Goal: Entertainment & Leisure: Browse casually

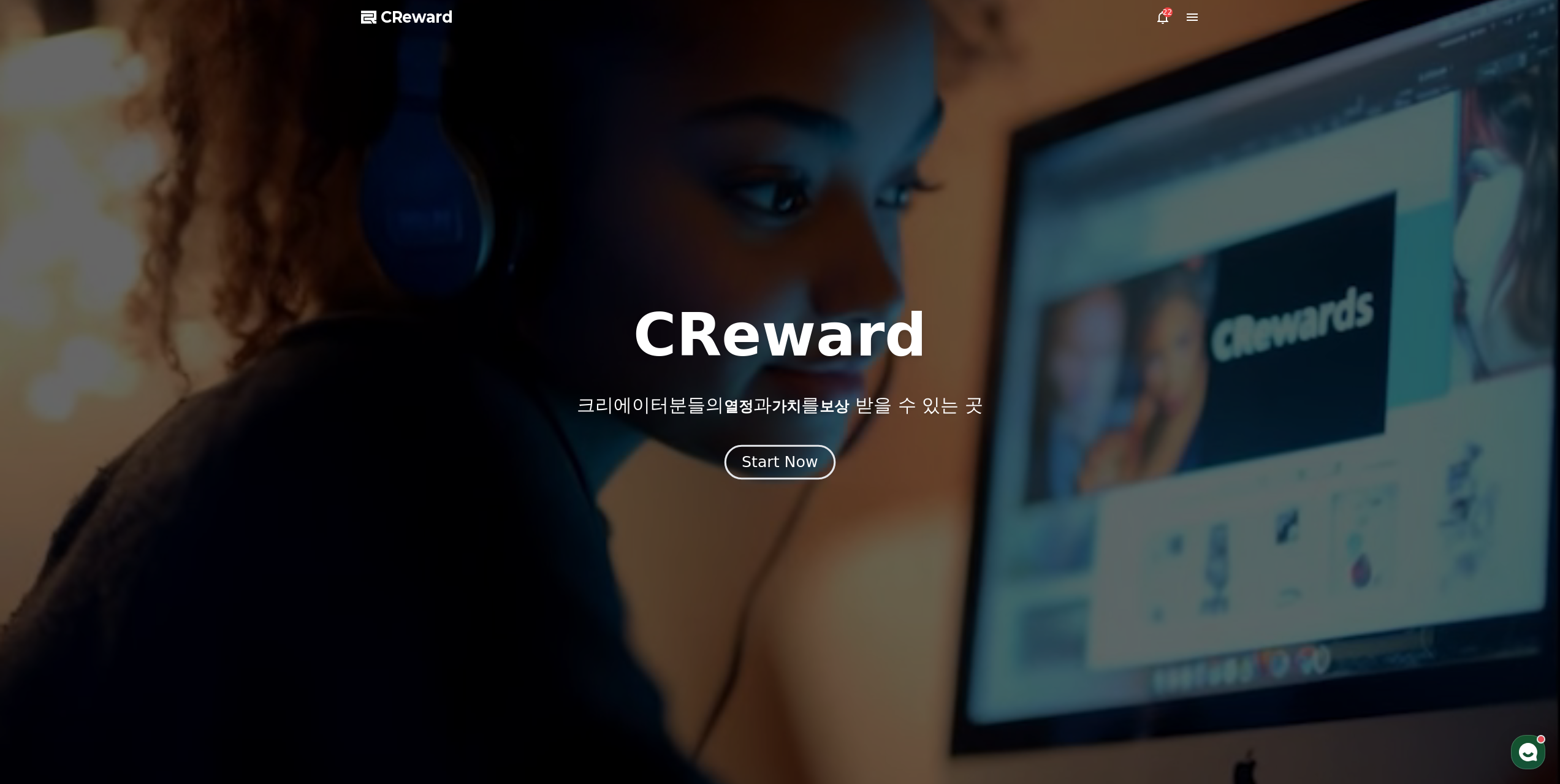
click at [769, 456] on div "Start Now" at bounding box center [780, 462] width 76 height 21
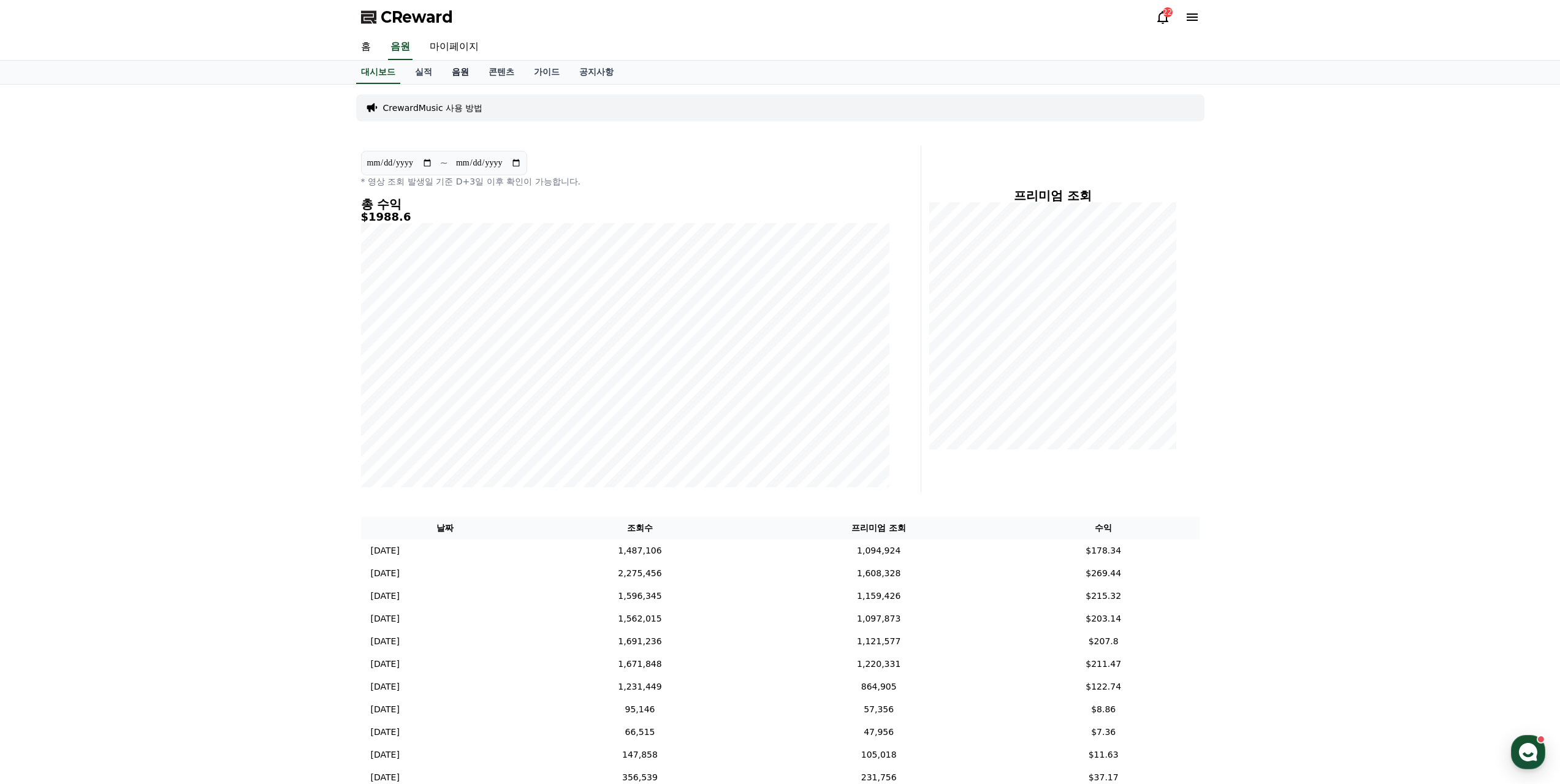
drag, startPoint x: 458, startPoint y: 66, endPoint x: 452, endPoint y: 63, distance: 6.7
click at [457, 66] on link "음원" at bounding box center [460, 72] width 36 height 23
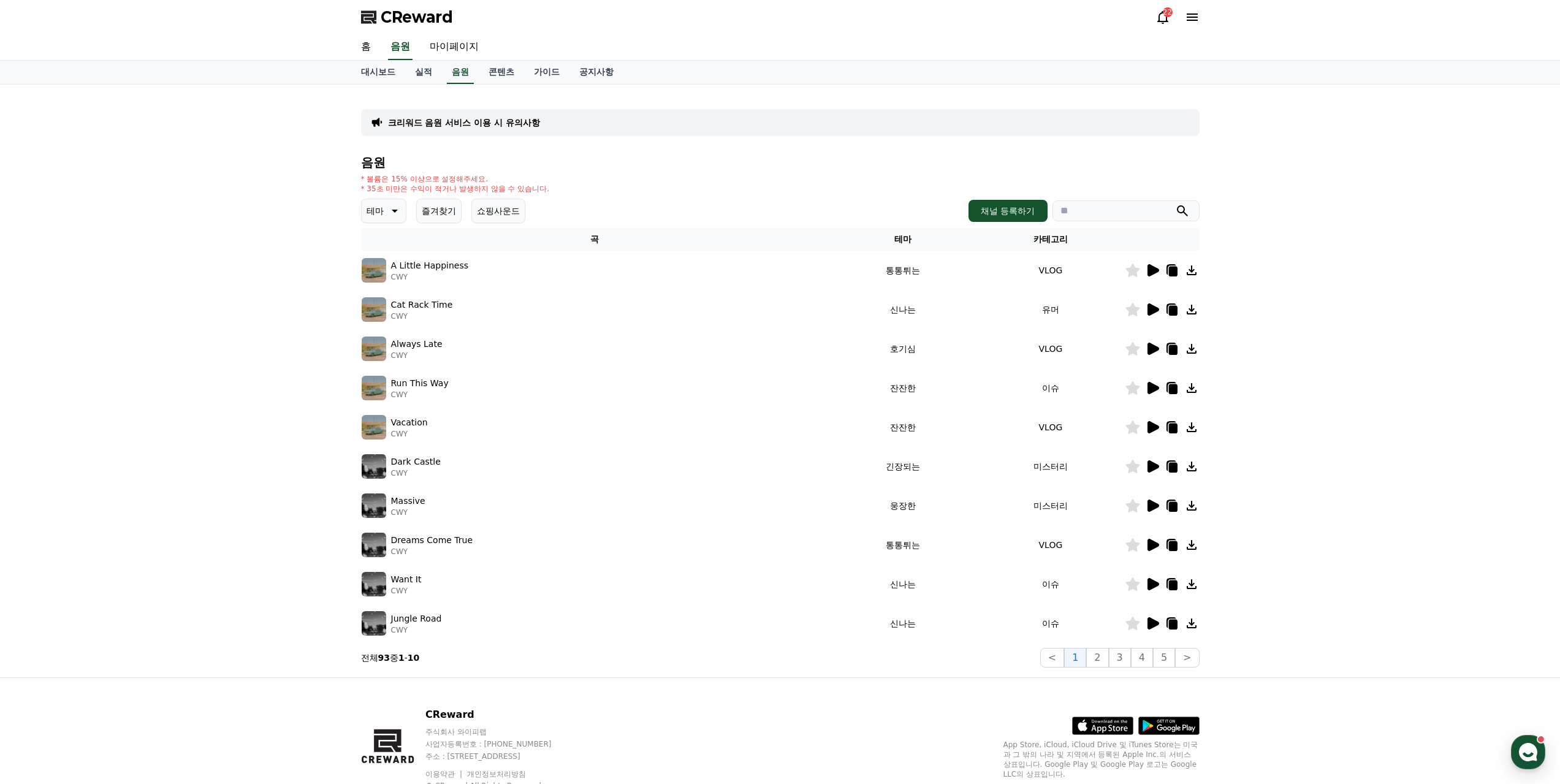
click at [1158, 459] on icon at bounding box center [1153, 466] width 15 height 15
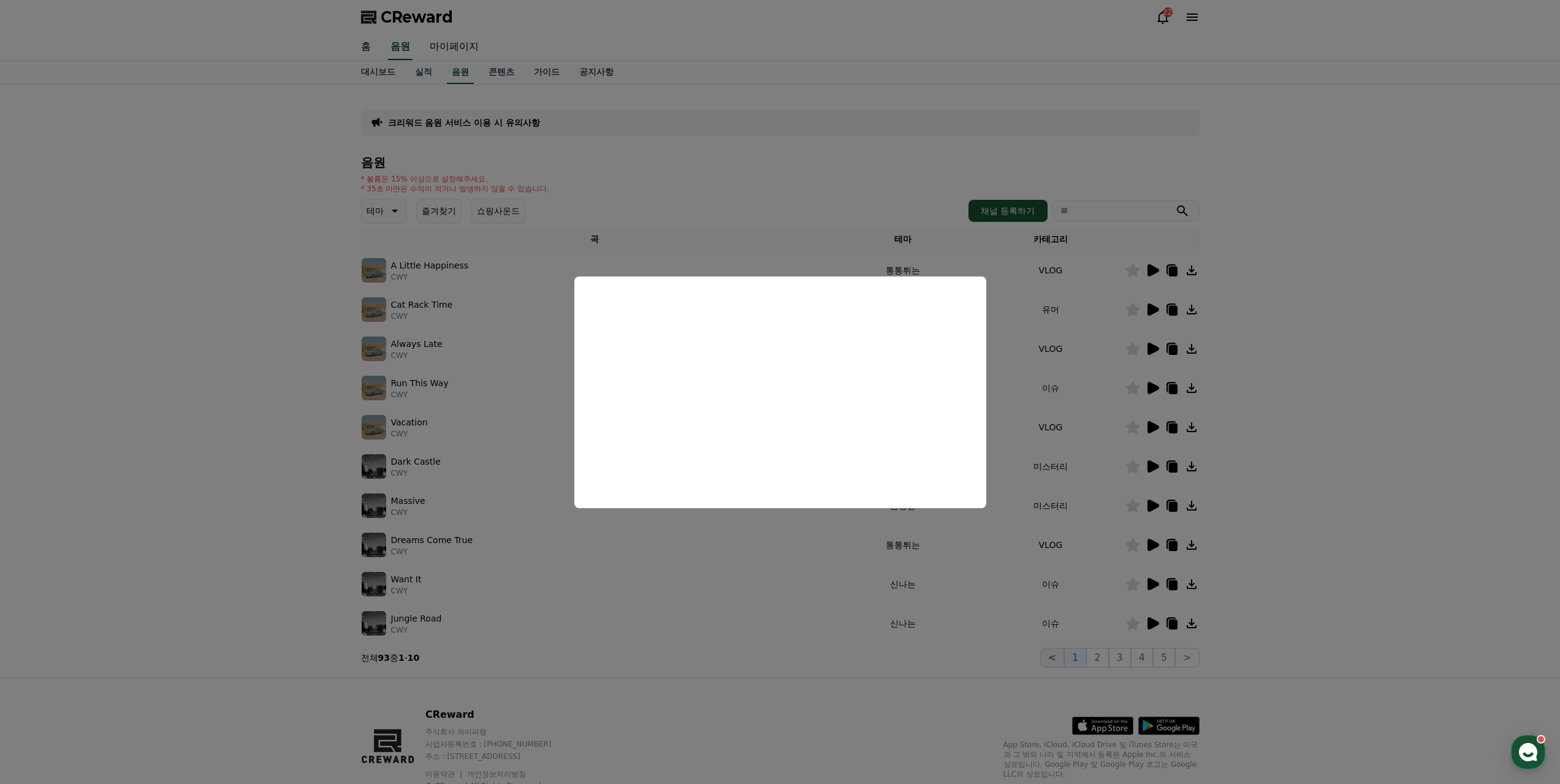
drag, startPoint x: 841, startPoint y: 590, endPoint x: 1070, endPoint y: 583, distance: 229.1
click at [856, 587] on button "close modal" at bounding box center [780, 392] width 1560 height 784
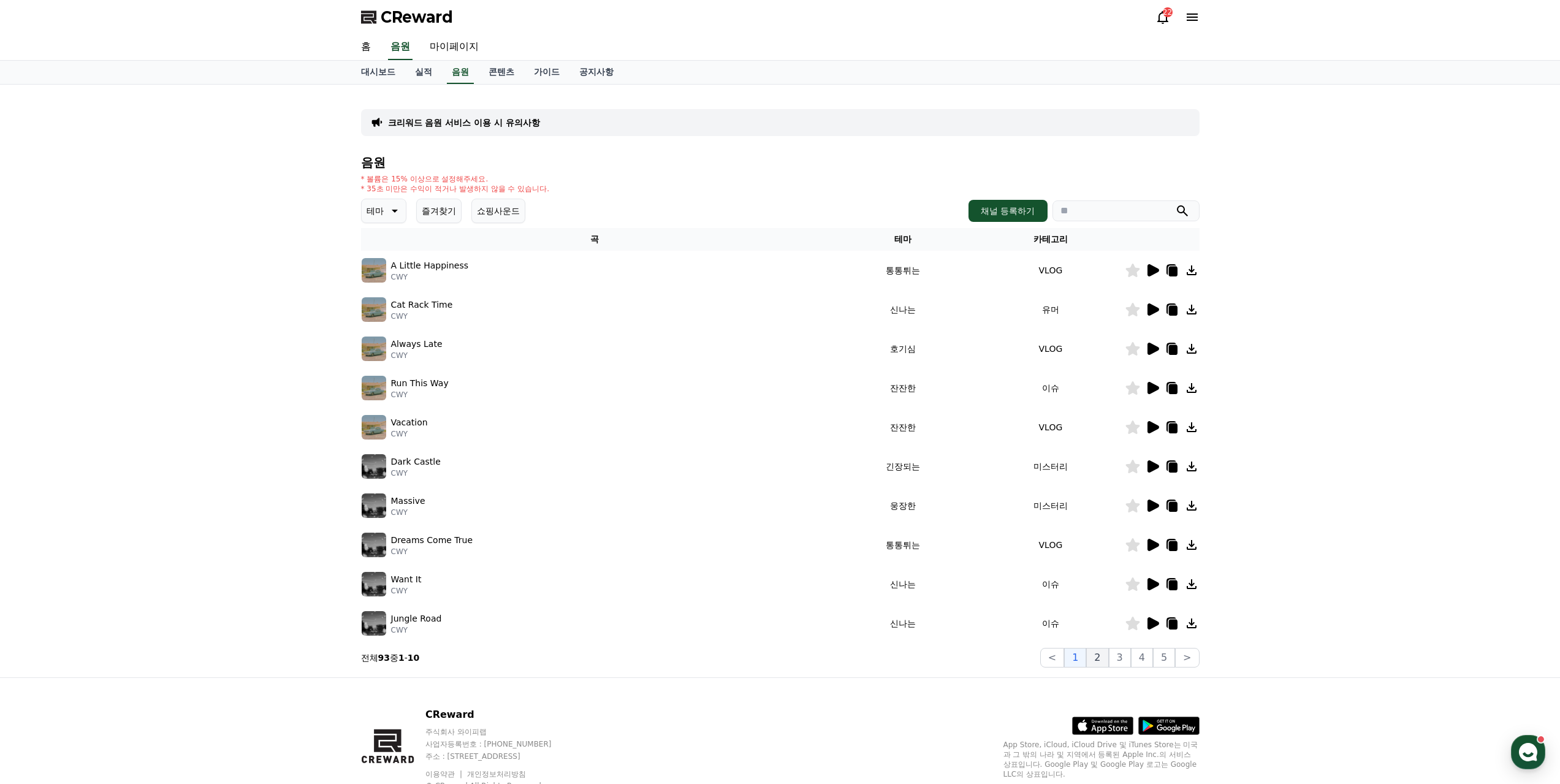
click at [1108, 648] on button "2" at bounding box center [1097, 657] width 22 height 20
click at [1154, 460] on icon at bounding box center [1154, 466] width 12 height 12
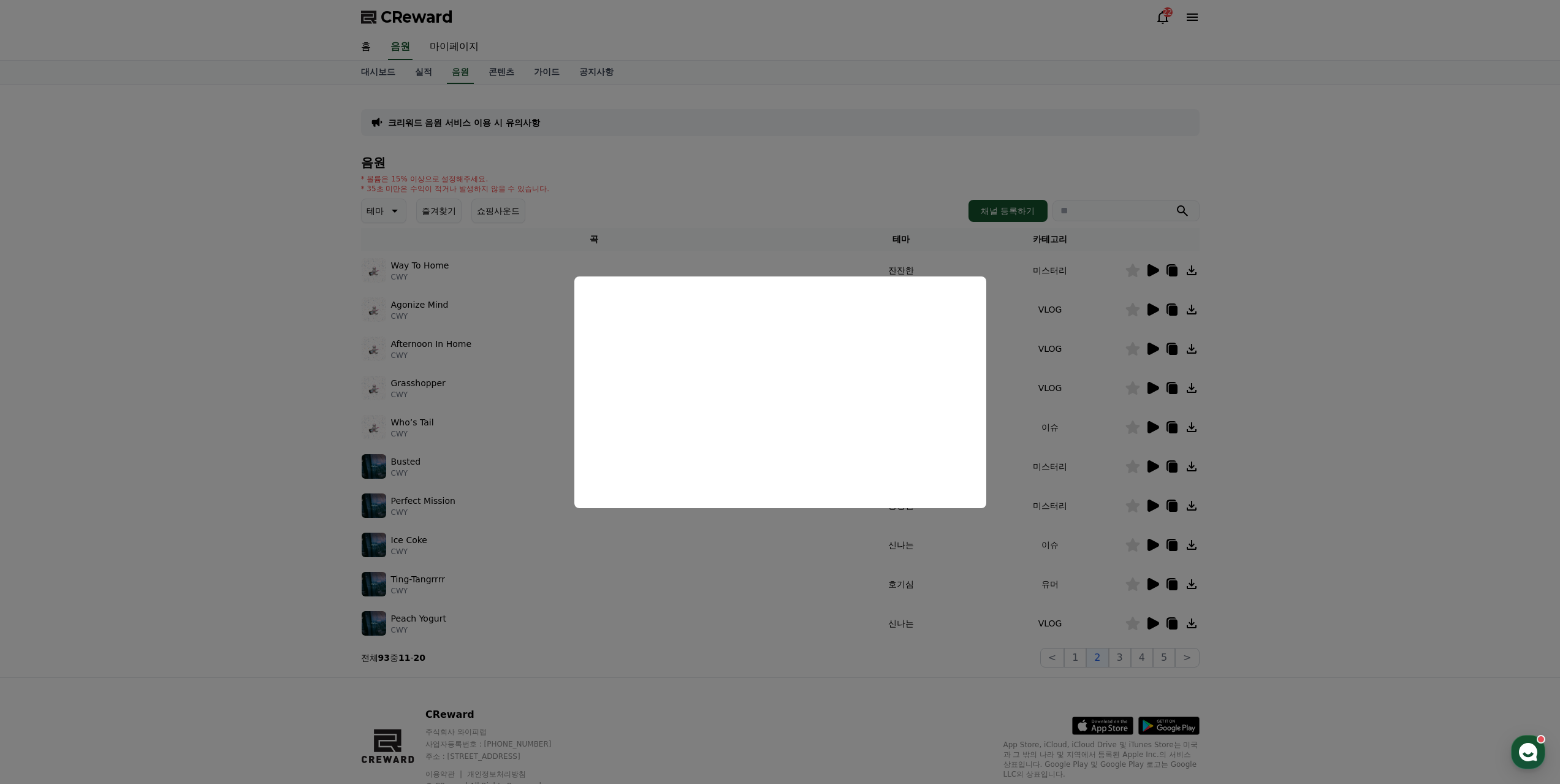
click at [743, 539] on button "close modal" at bounding box center [780, 392] width 1560 height 784
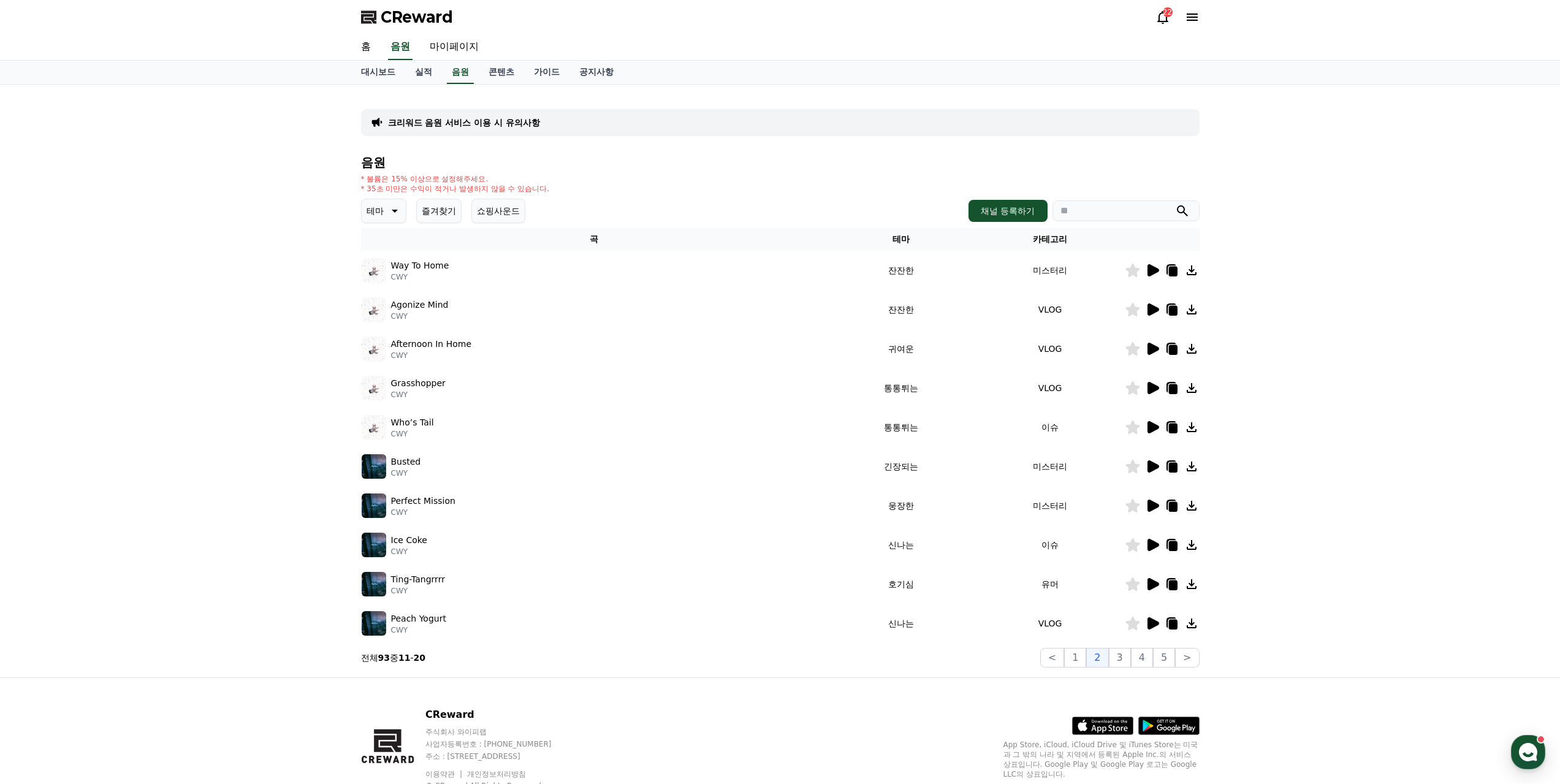
click at [1173, 462] on icon at bounding box center [1173, 467] width 9 height 10
click at [1156, 500] on icon at bounding box center [1154, 505] width 12 height 12
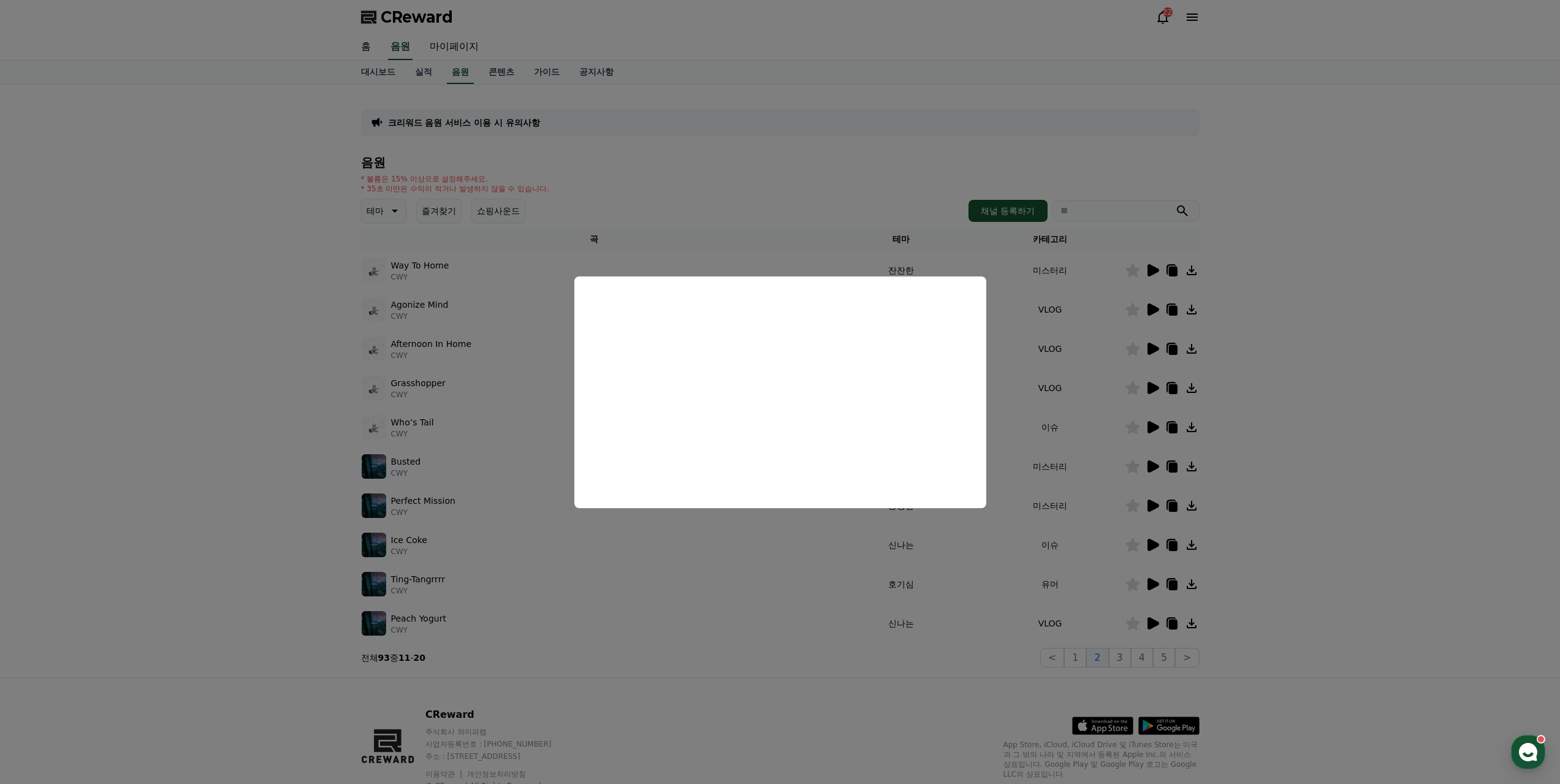
drag, startPoint x: 698, startPoint y: 586, endPoint x: 710, endPoint y: 585, distance: 12.0
click at [698, 586] on button "close modal" at bounding box center [780, 392] width 1560 height 784
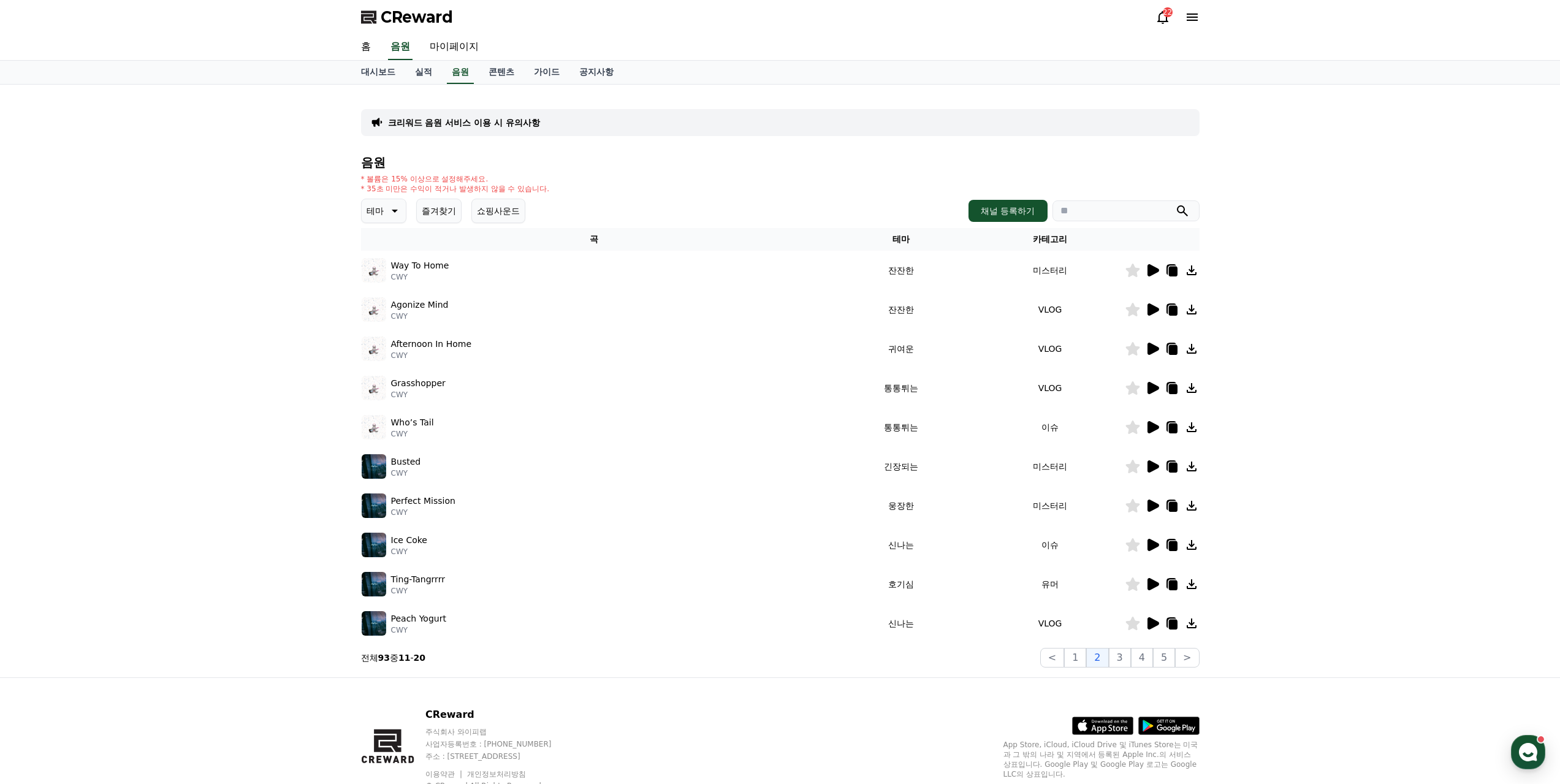
click at [376, 202] on p "테마" at bounding box center [376, 211] width 17 height 17
click at [378, 325] on button "어두운" at bounding box center [380, 339] width 36 height 27
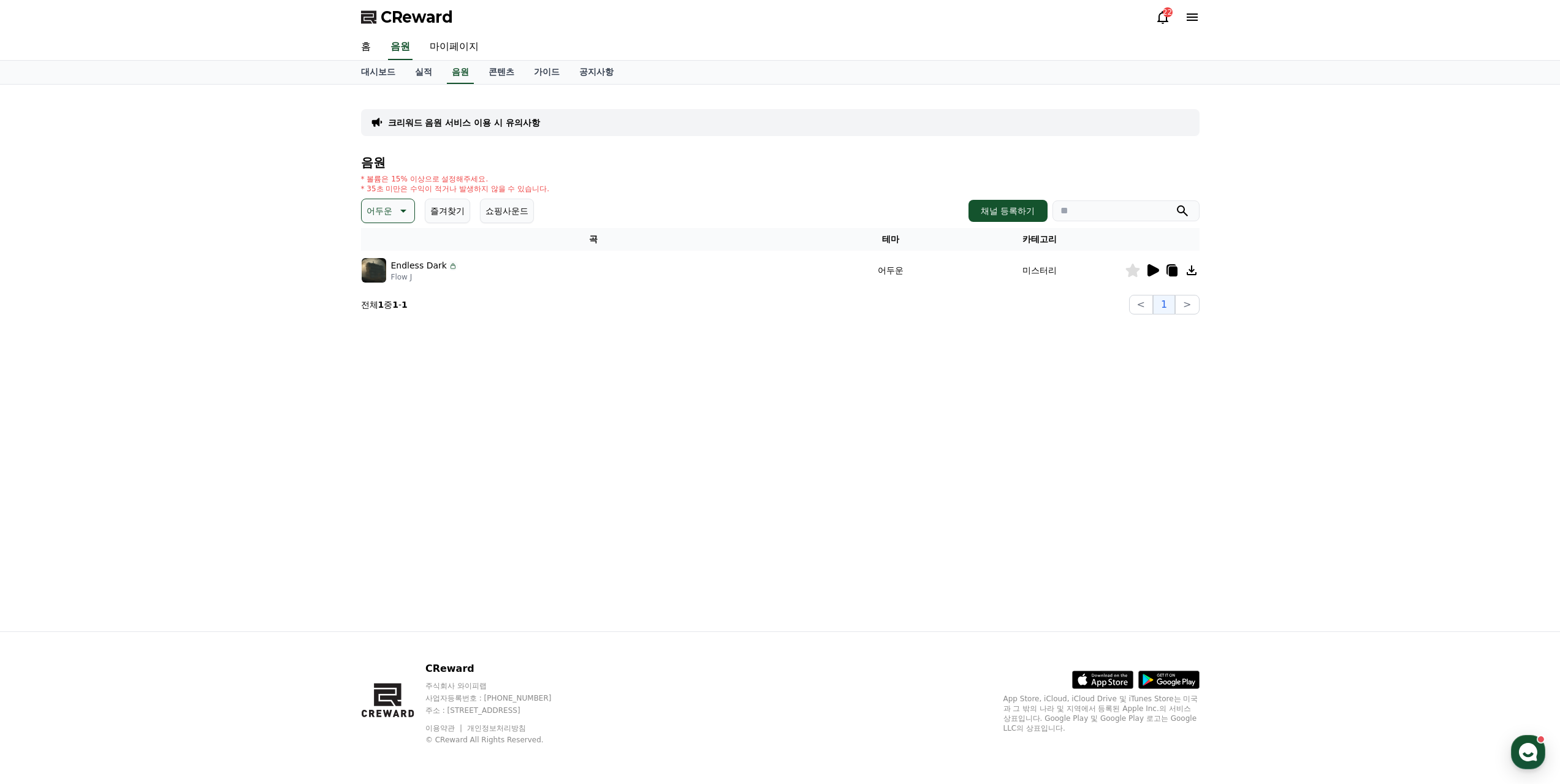
click at [1154, 263] on icon at bounding box center [1153, 270] width 15 height 15
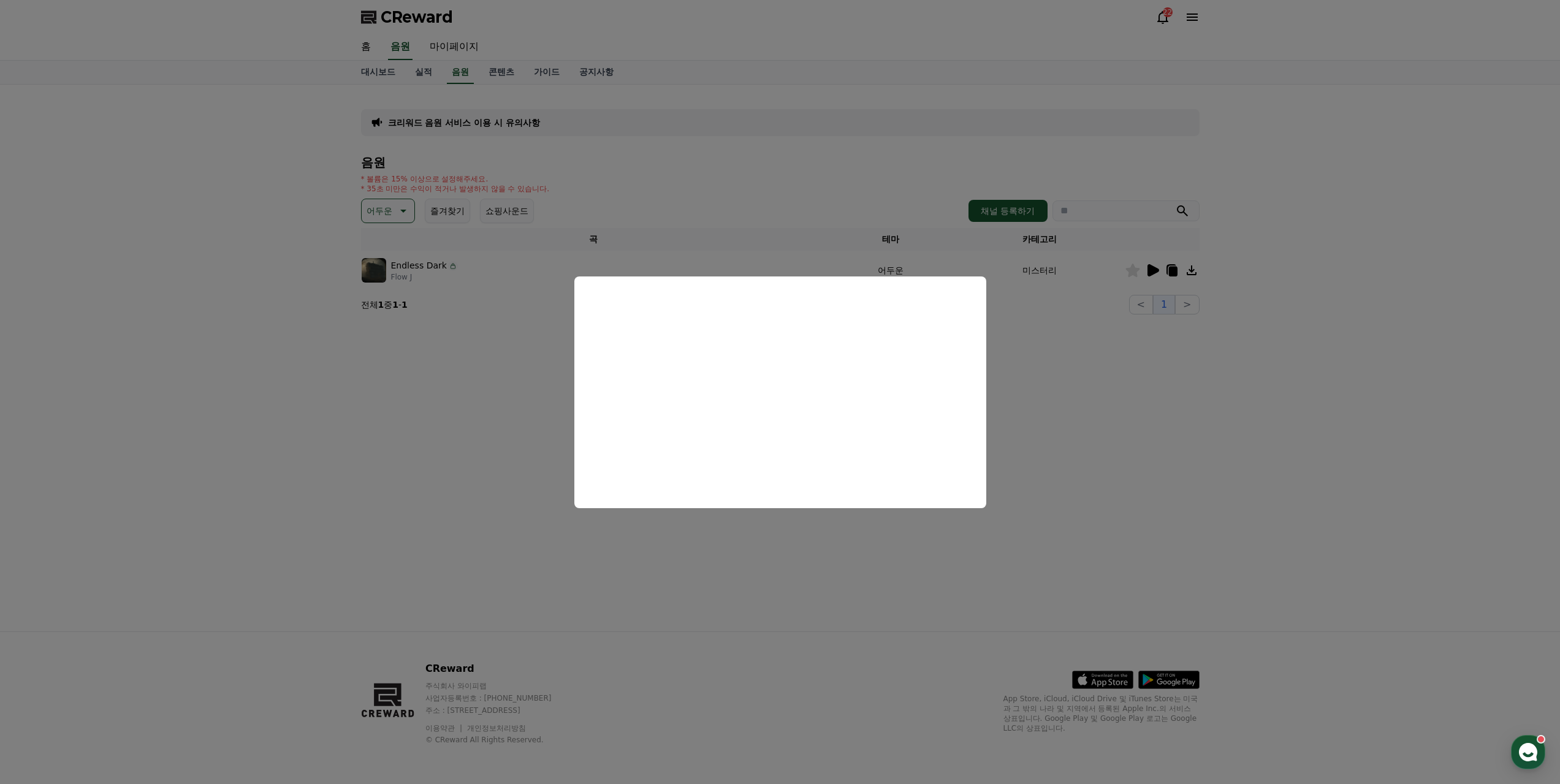
drag, startPoint x: 544, startPoint y: 525, endPoint x: 539, endPoint y: 402, distance: 123.1
click at [544, 524] on button "close modal" at bounding box center [780, 392] width 1560 height 784
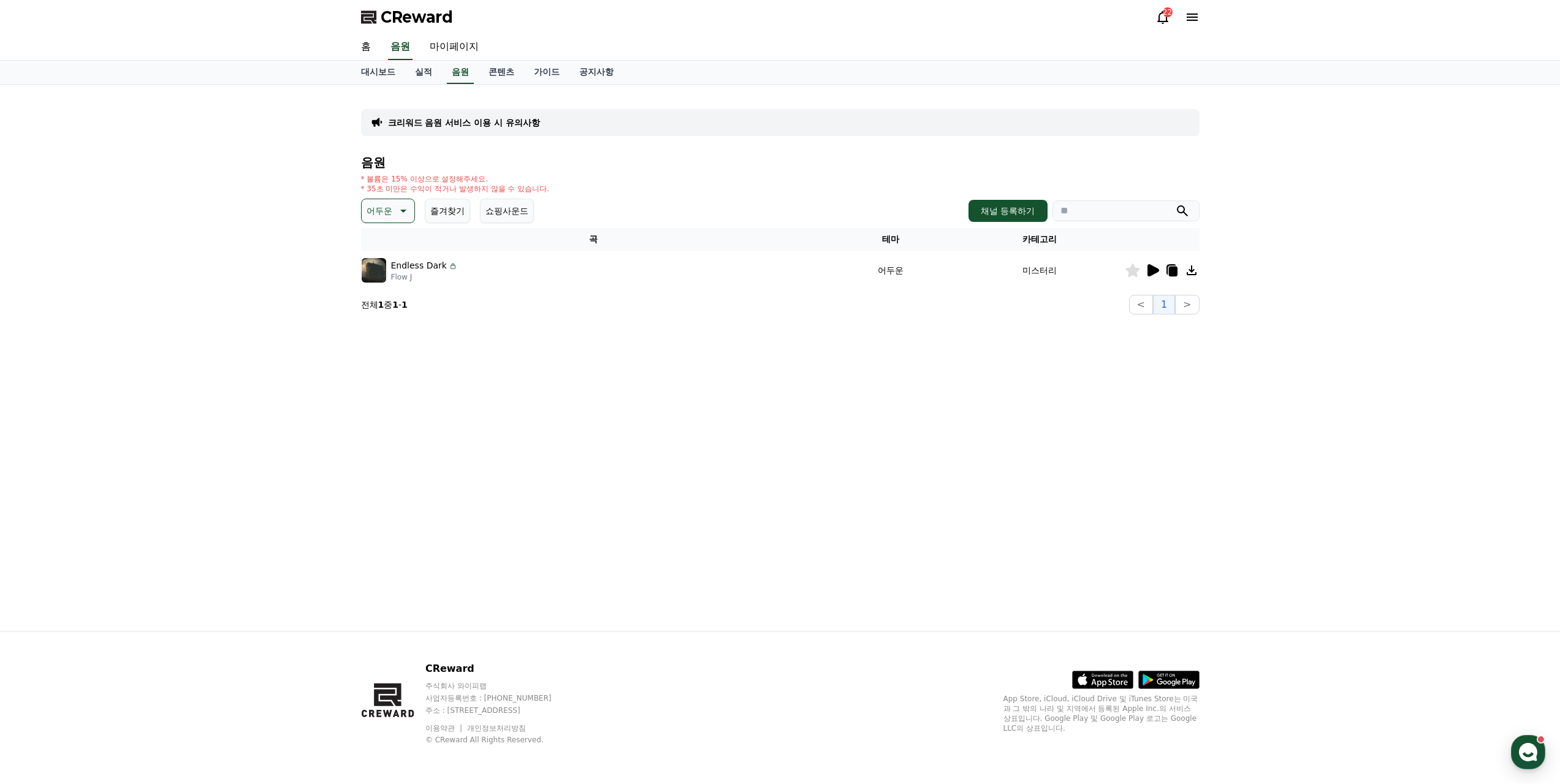
click at [395, 204] on icon at bounding box center [402, 211] width 15 height 15
click at [378, 362] on button "긴장되는" at bounding box center [385, 375] width 44 height 27
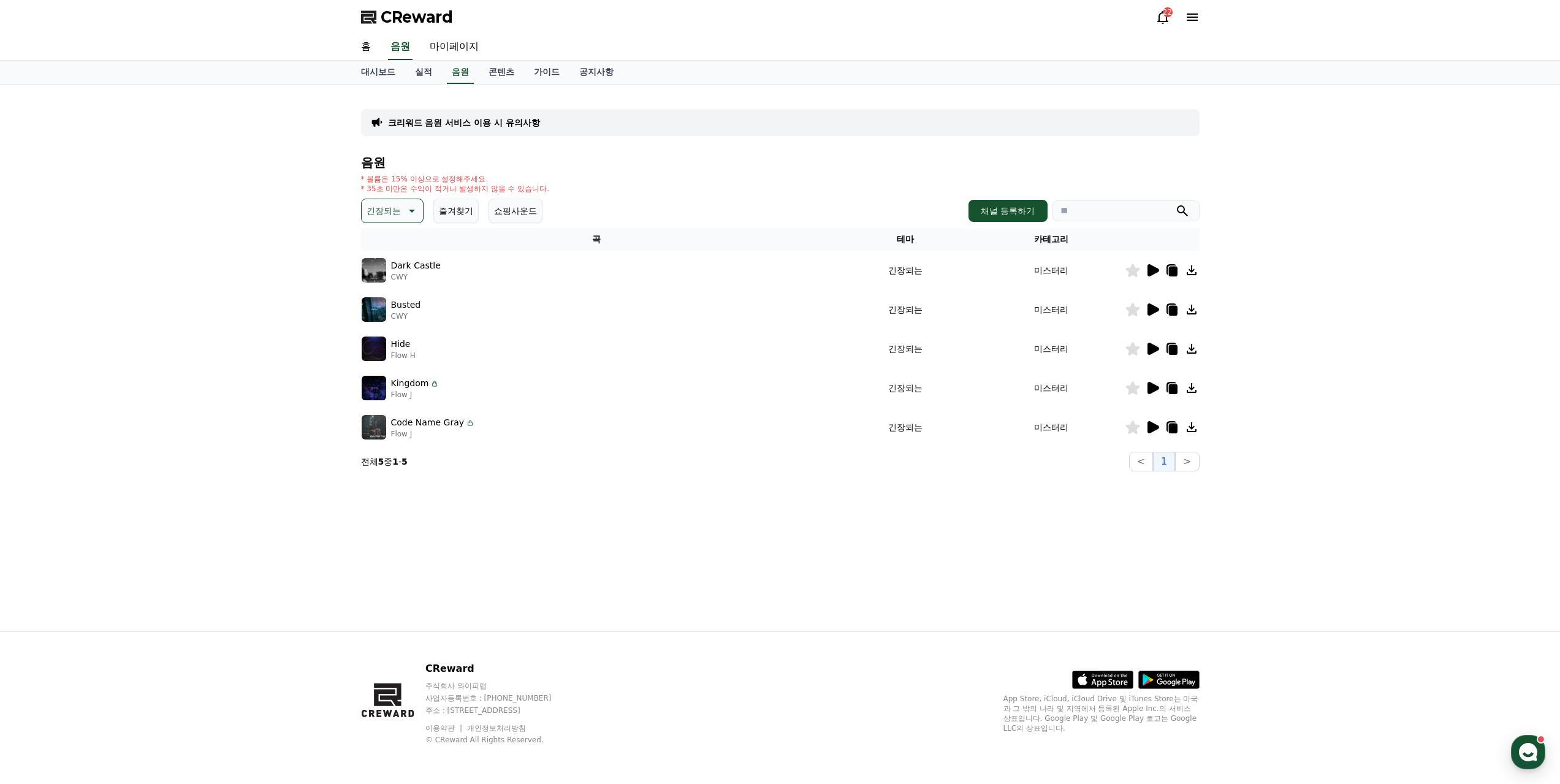
click at [1154, 265] on icon at bounding box center [1154, 270] width 12 height 12
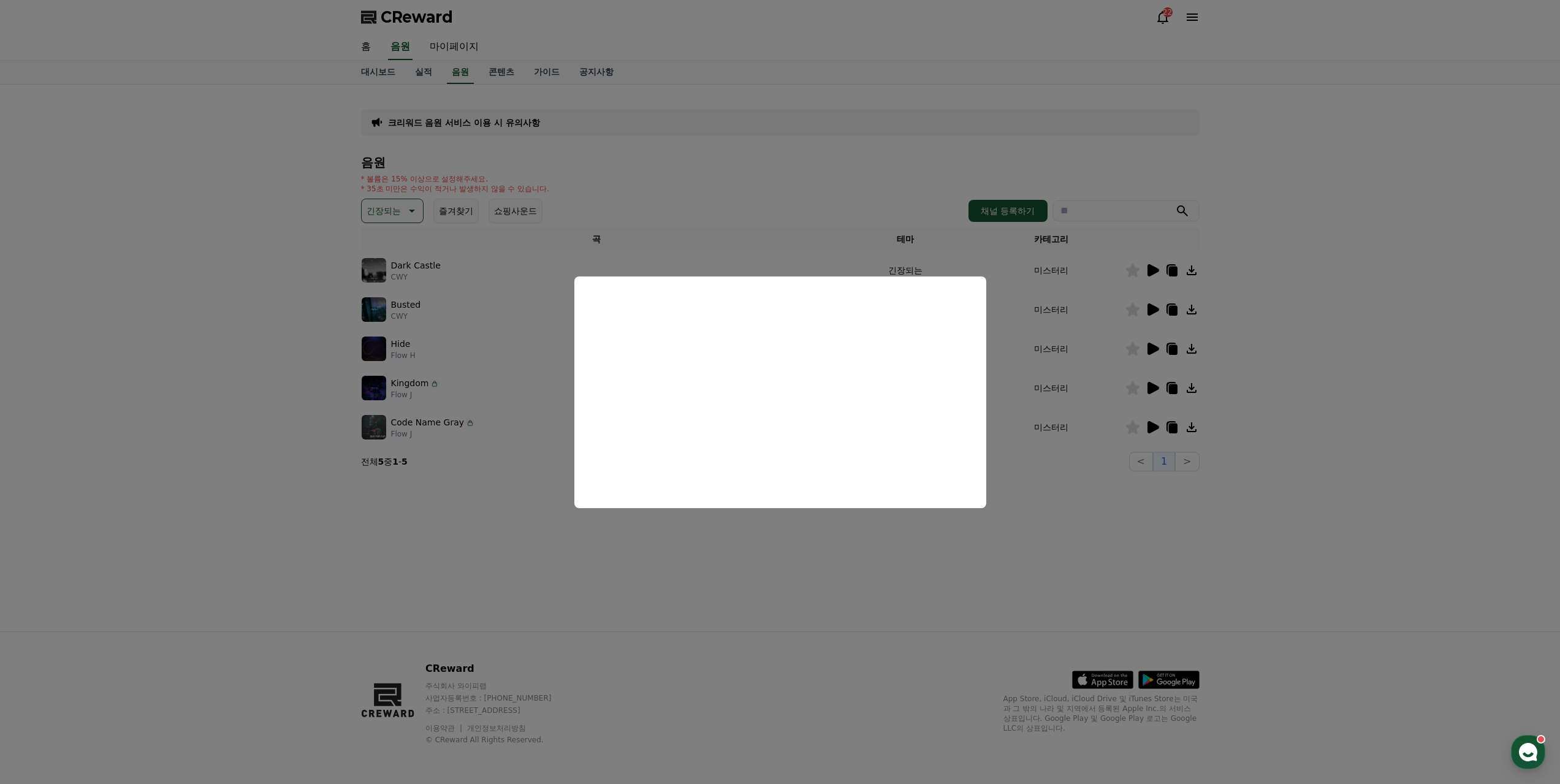
click at [668, 579] on button "close modal" at bounding box center [780, 392] width 1560 height 784
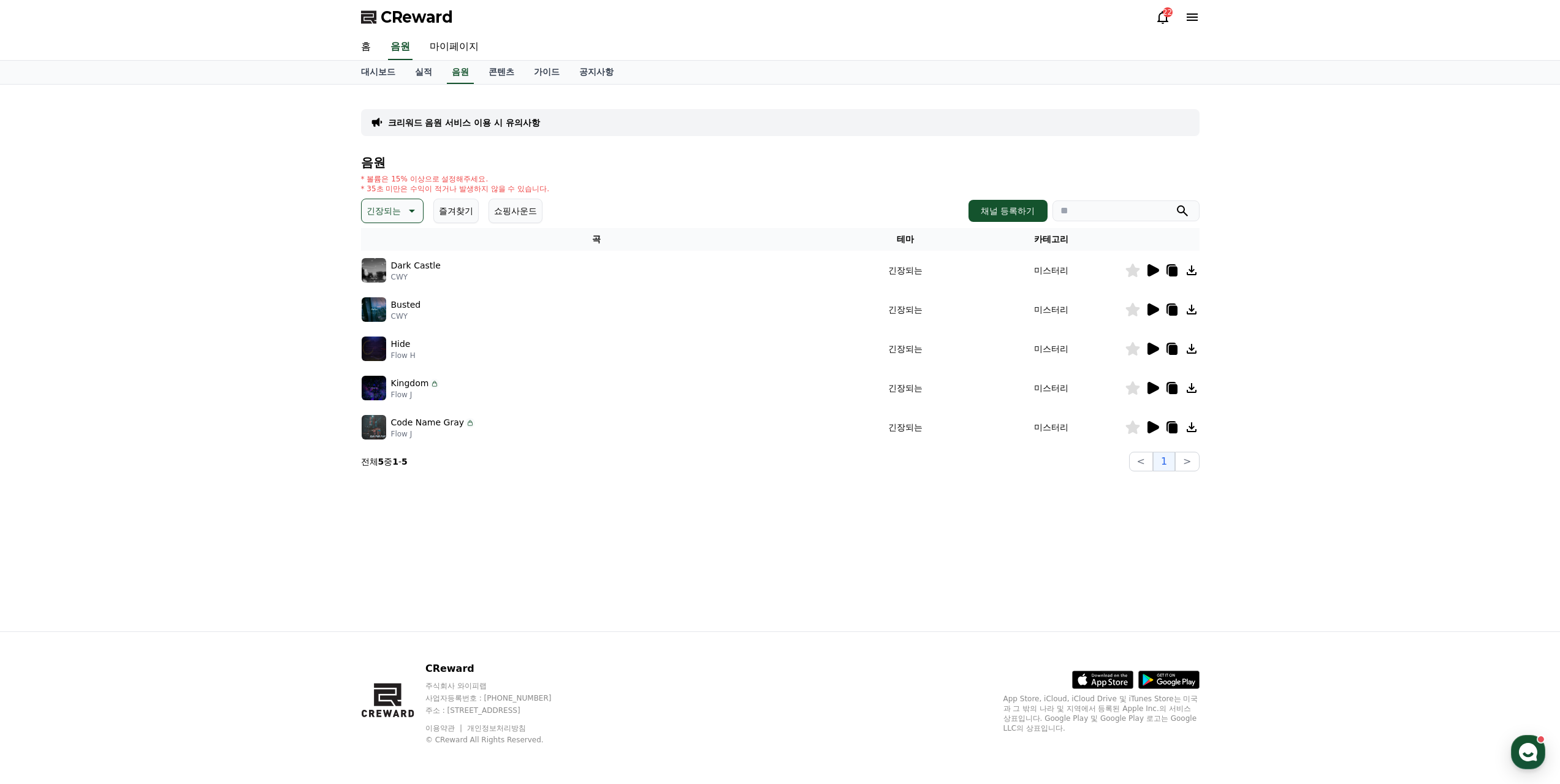
click at [1151, 343] on icon at bounding box center [1154, 348] width 12 height 12
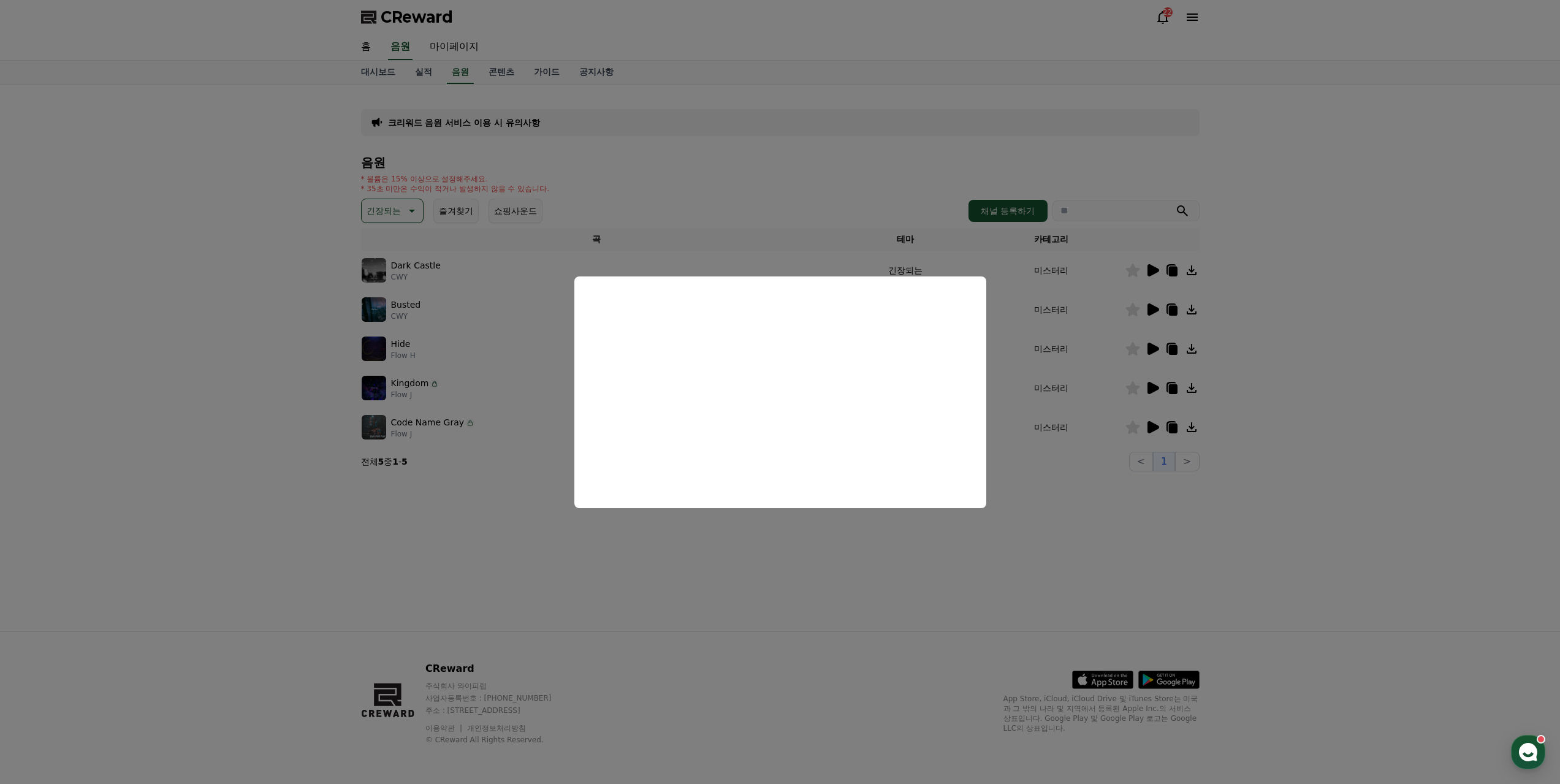
click at [715, 553] on button "close modal" at bounding box center [780, 392] width 1560 height 784
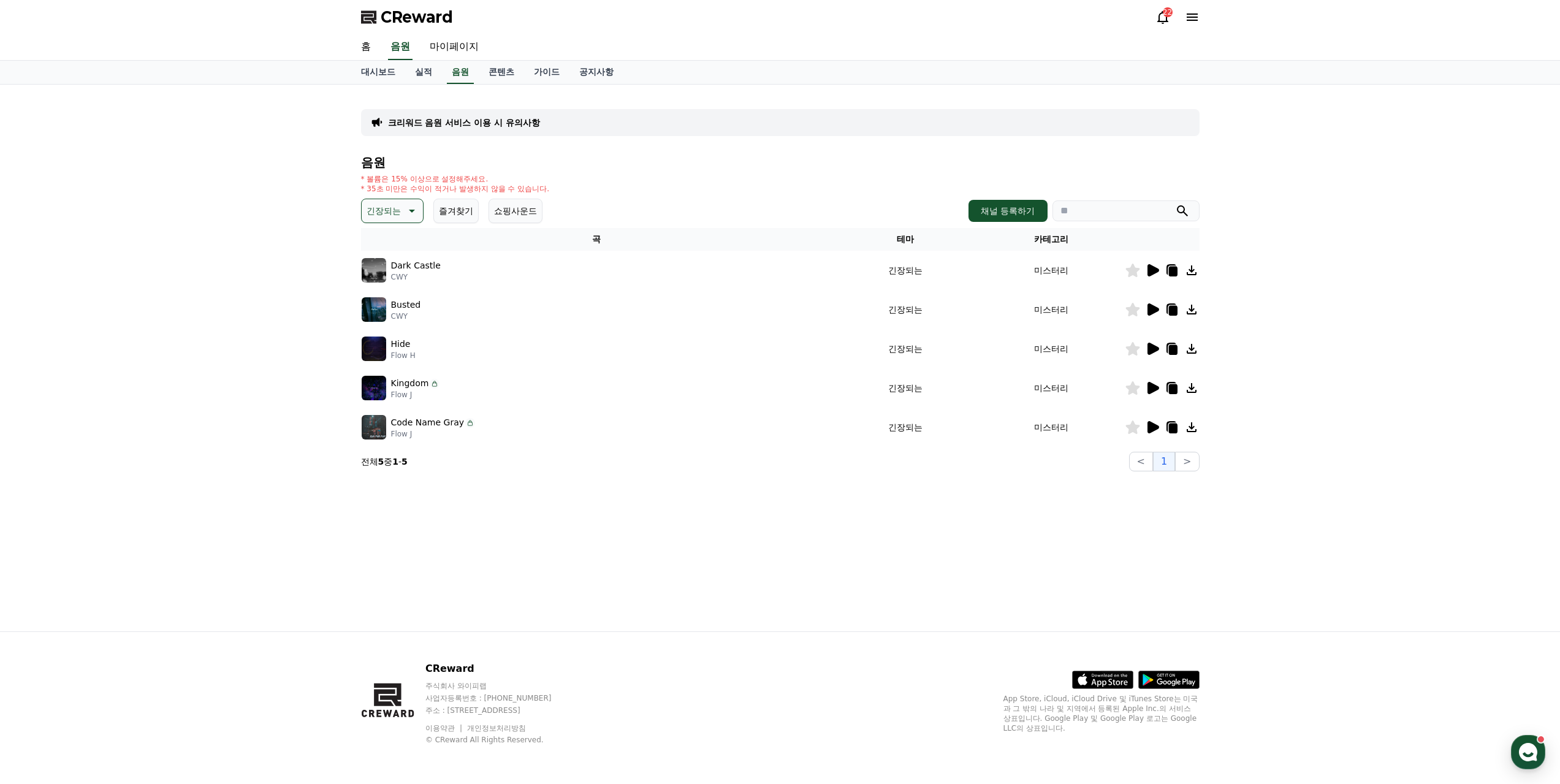
click at [1154, 382] on icon at bounding box center [1154, 387] width 12 height 12
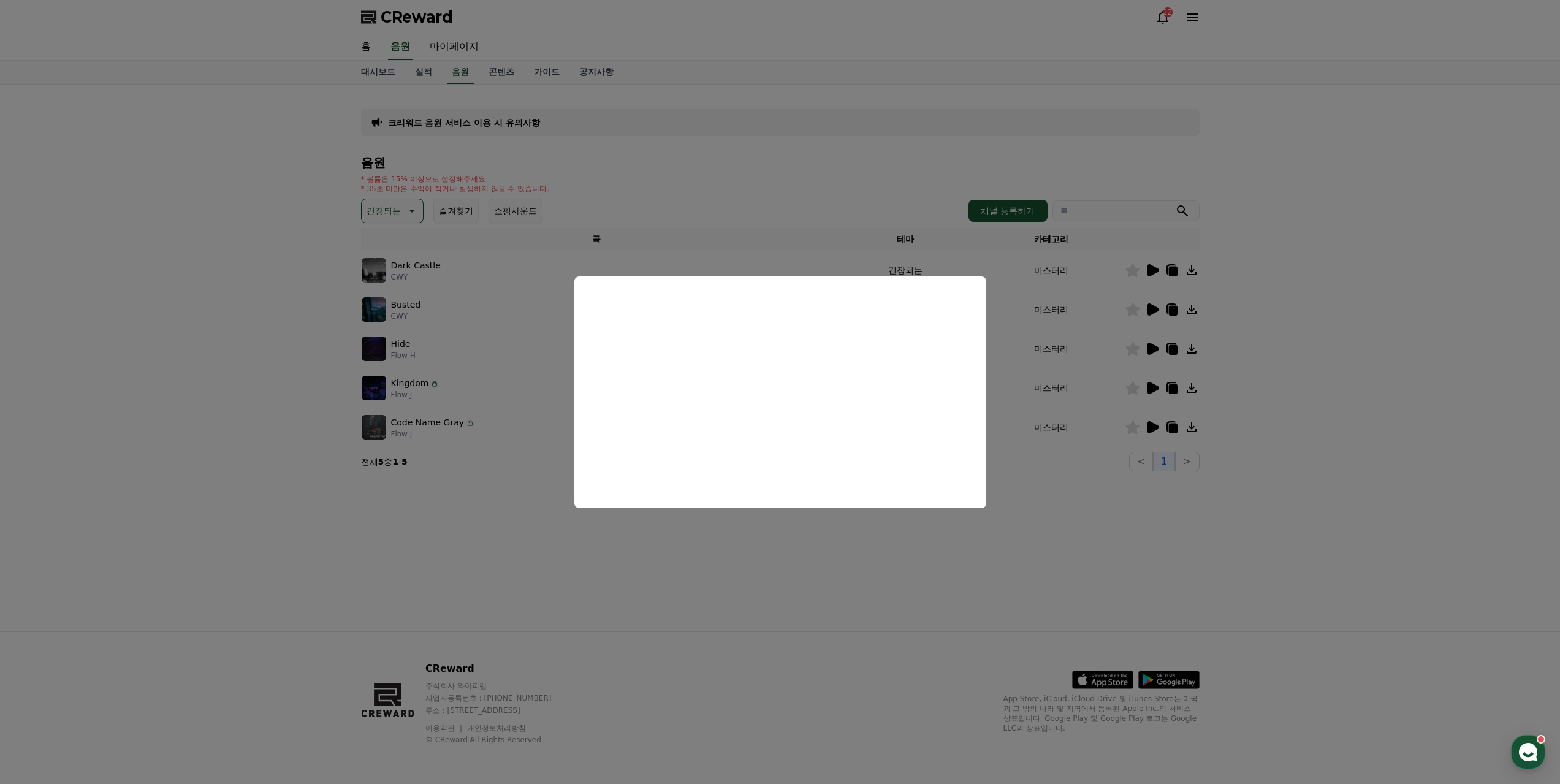
drag, startPoint x: 733, startPoint y: 562, endPoint x: 780, endPoint y: 559, distance: 47.1
click at [734, 562] on button "close modal" at bounding box center [780, 392] width 1560 height 784
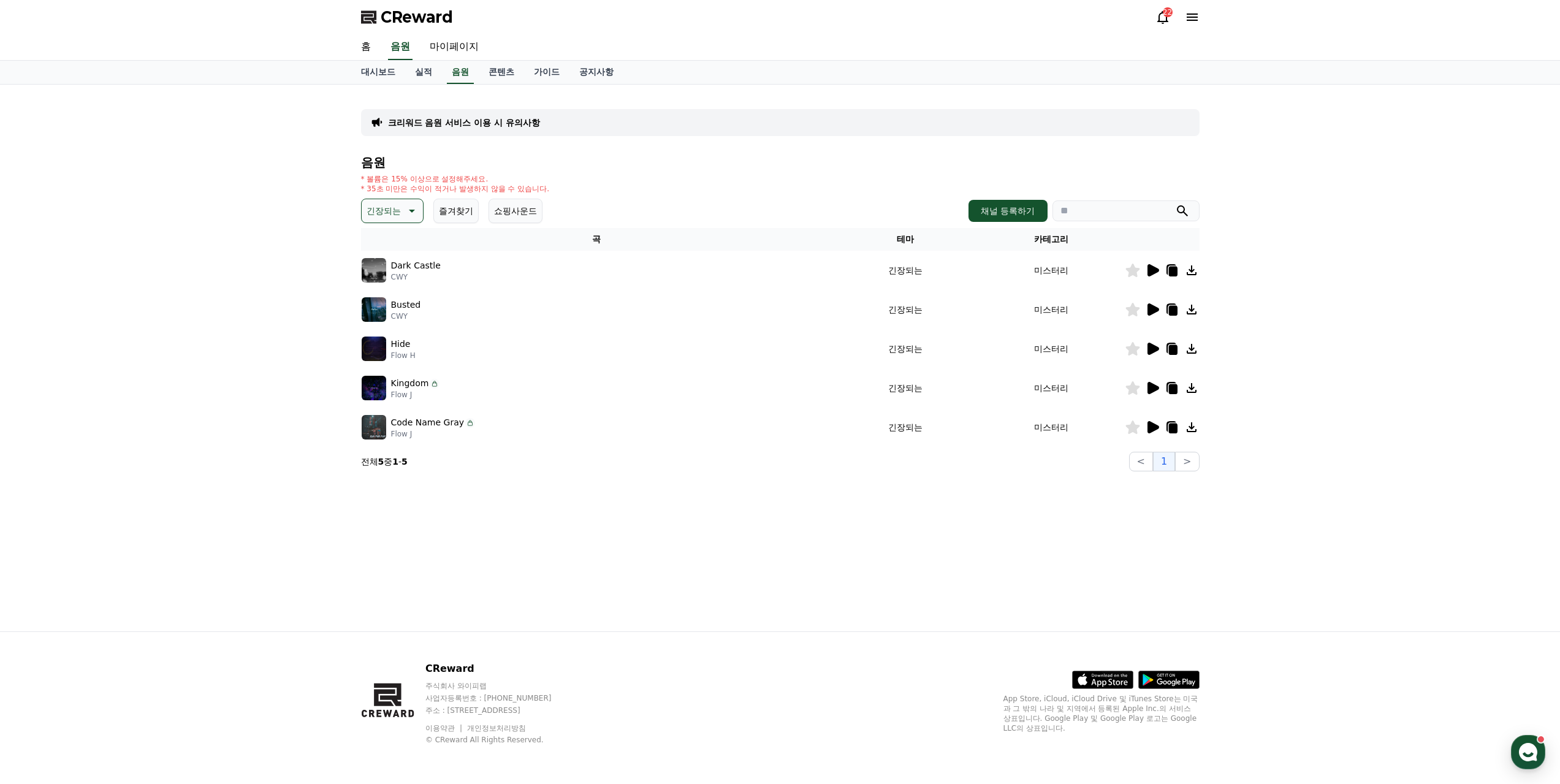
click at [1155, 421] on icon at bounding box center [1154, 427] width 12 height 12
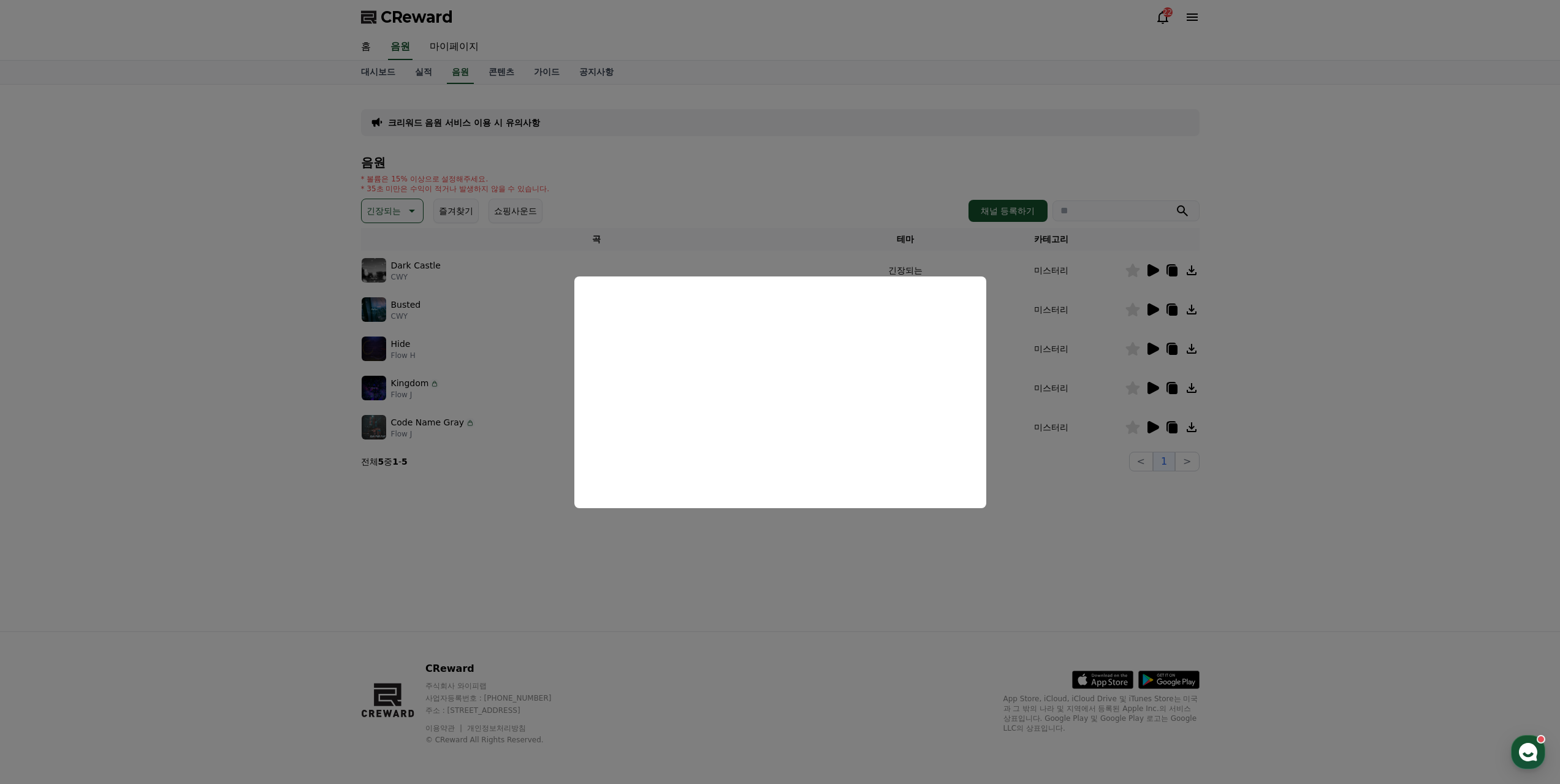
click at [720, 557] on button "close modal" at bounding box center [780, 392] width 1560 height 784
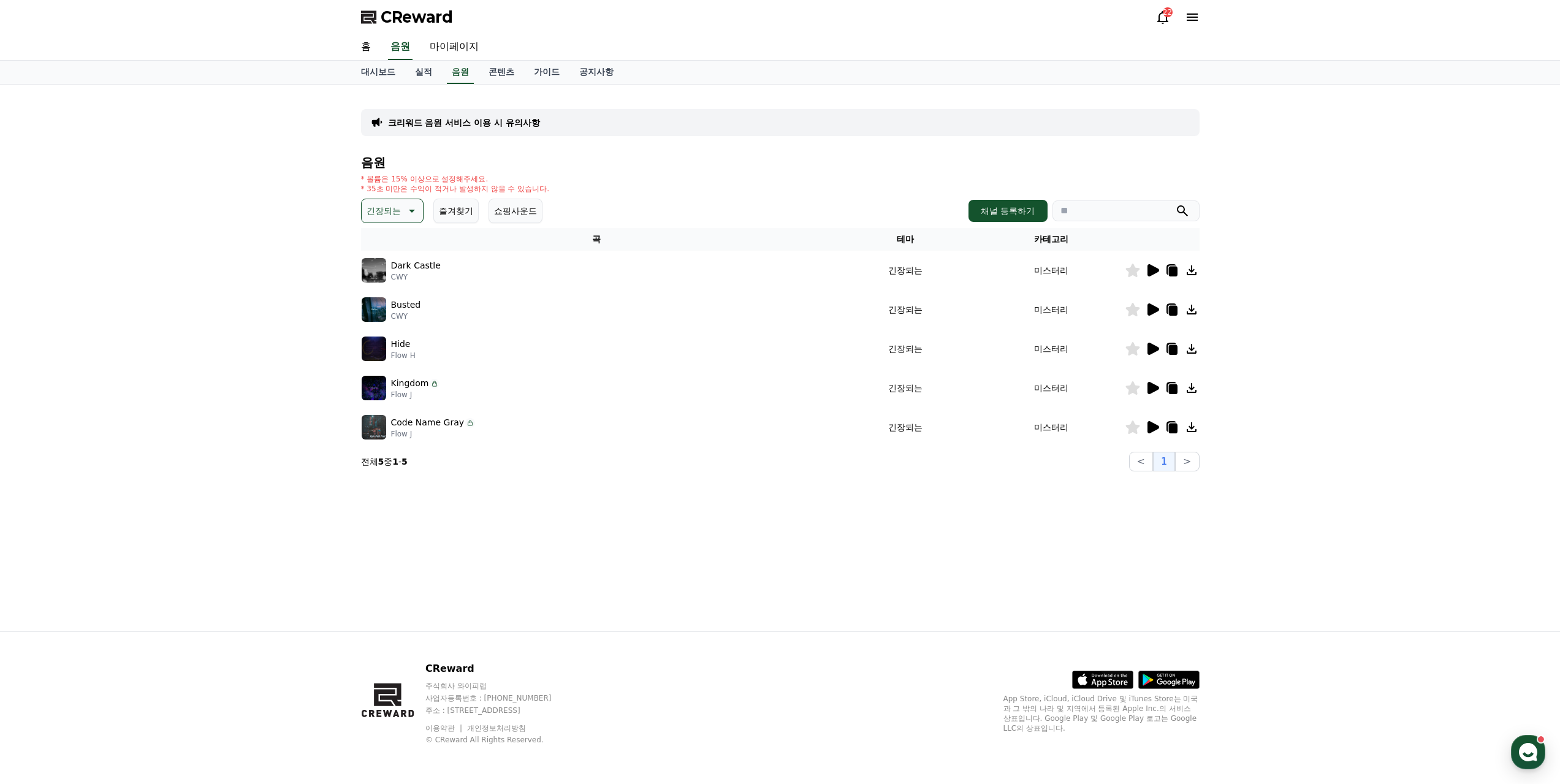
click at [1158, 341] on icon at bounding box center [1153, 348] width 15 height 15
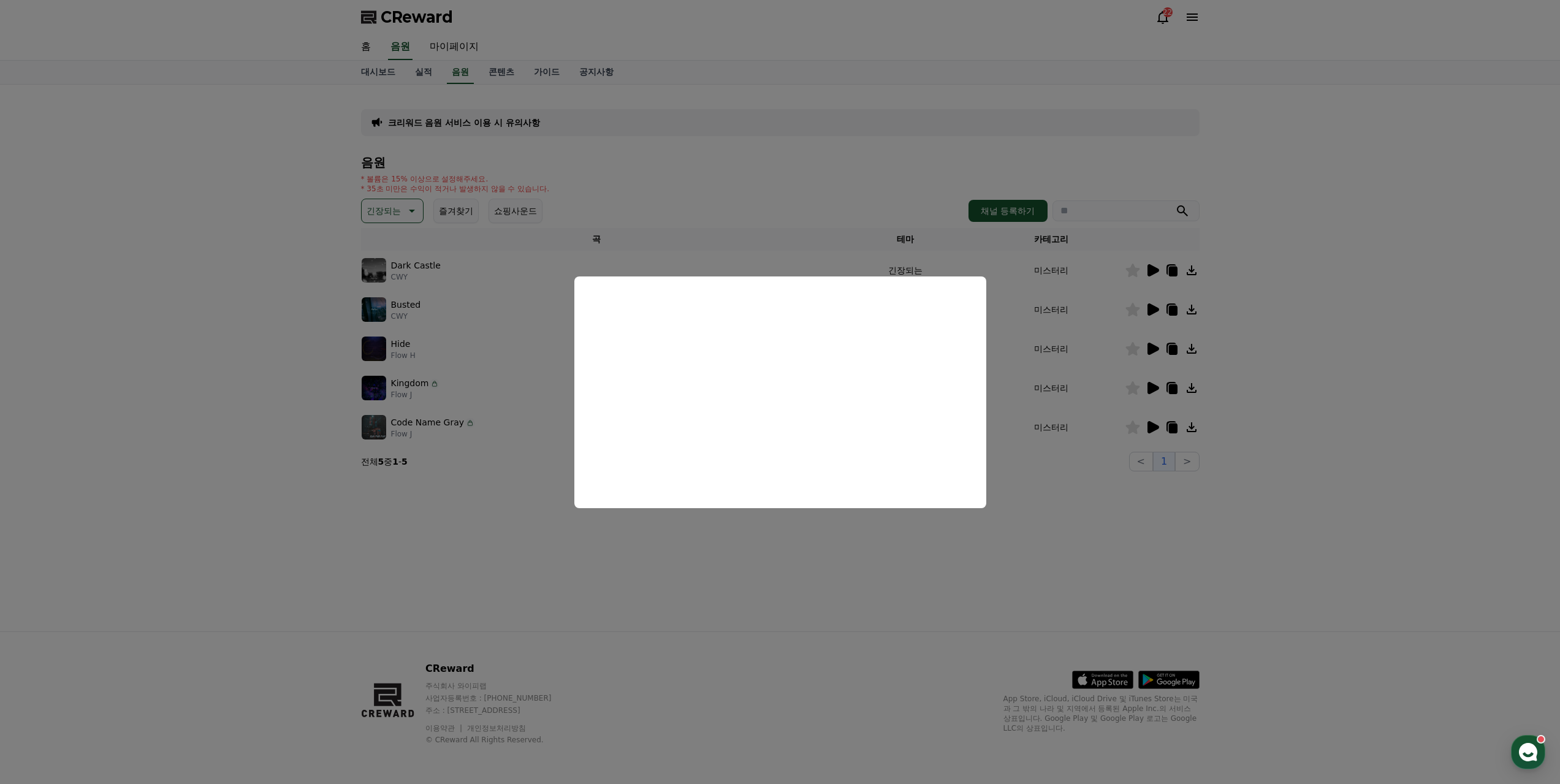
click at [1146, 535] on button "close modal" at bounding box center [780, 392] width 1560 height 784
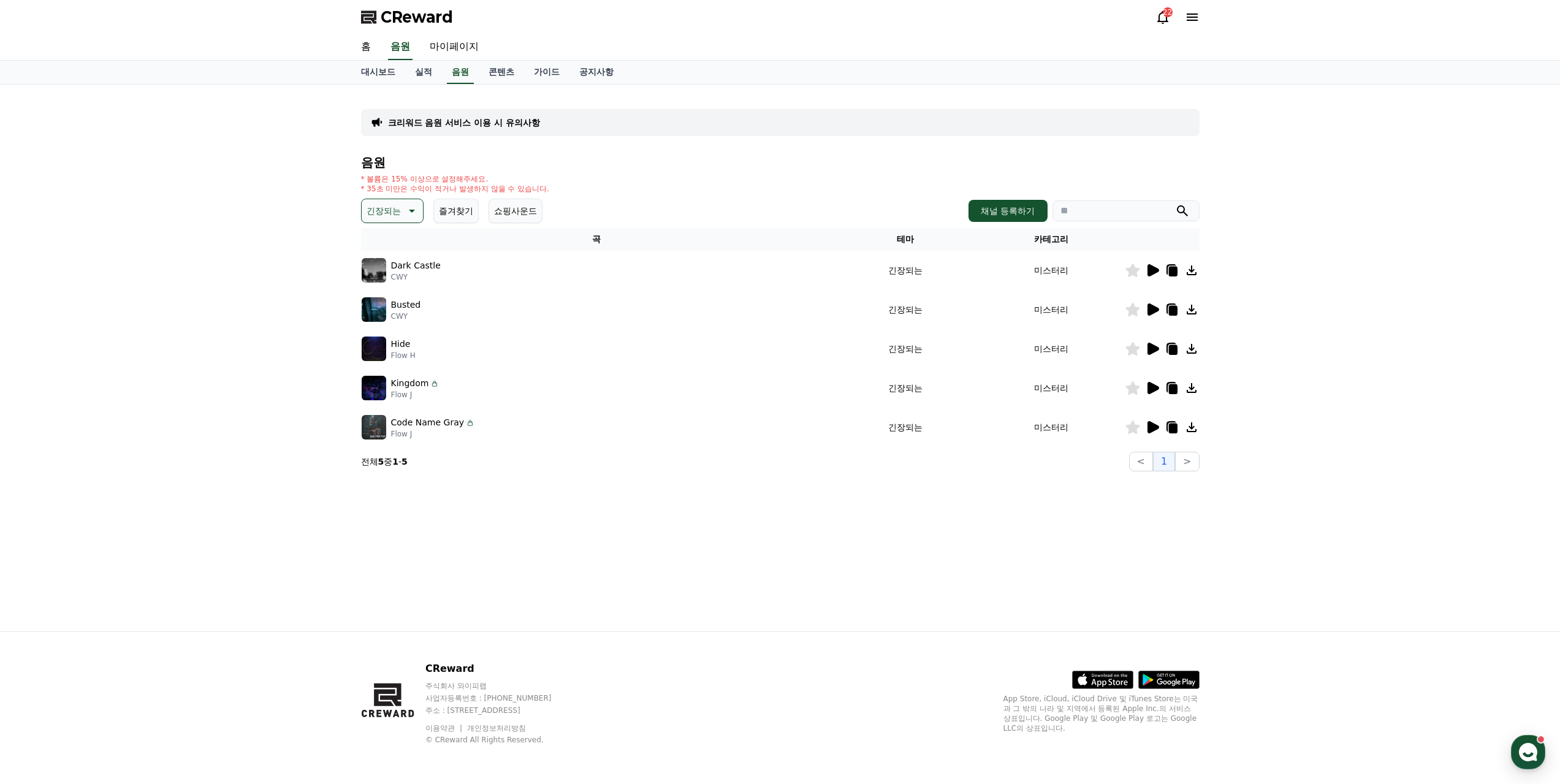
click at [1176, 345] on icon at bounding box center [1173, 350] width 9 height 10
